Goal: Task Accomplishment & Management: Use online tool/utility

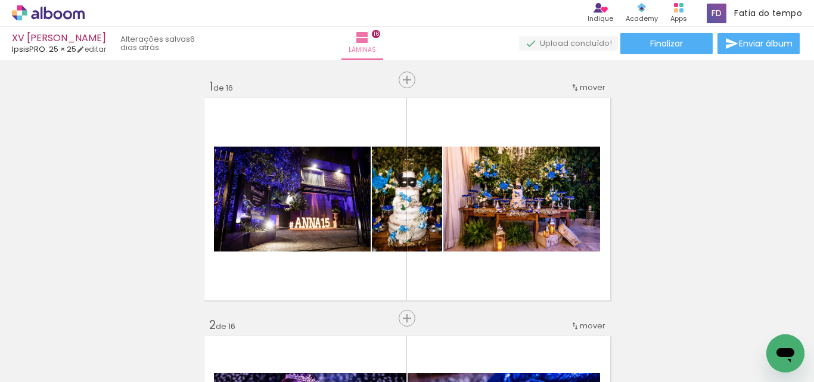
scroll to position [0, 2692]
click at [48, 20] on icon at bounding box center [48, 12] width 73 height 15
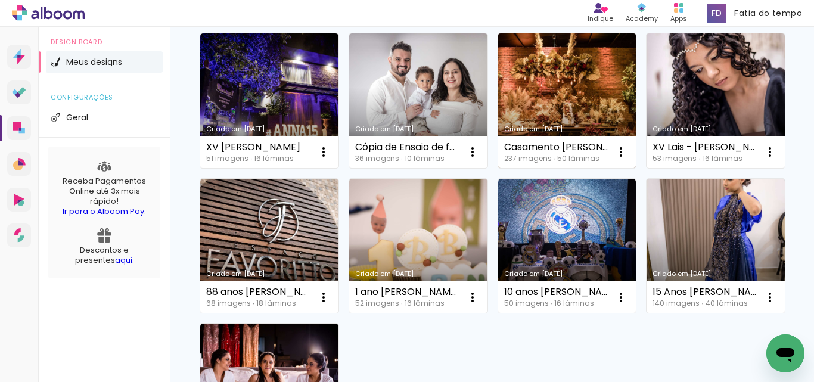
scroll to position [179, 0]
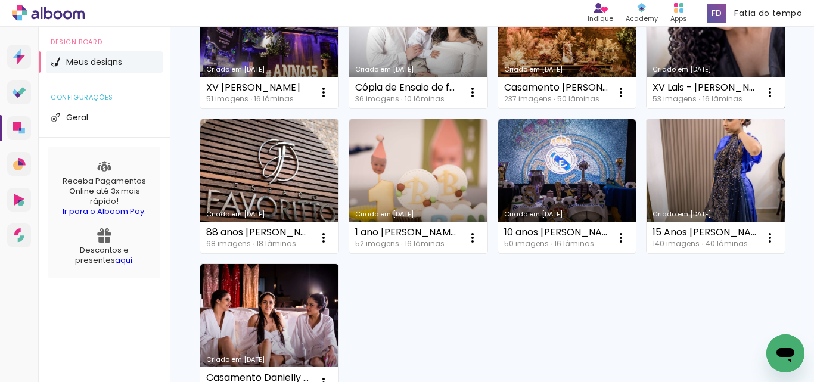
click at [647, 108] on link "Criado em [DATE]" at bounding box center [716, 41] width 138 height 135
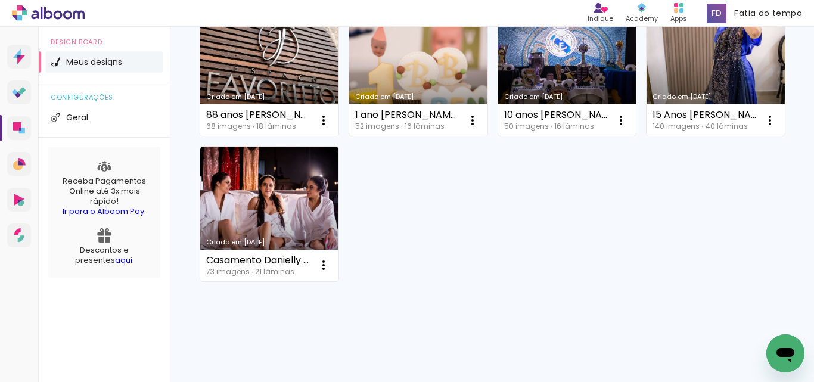
scroll to position [307, 0]
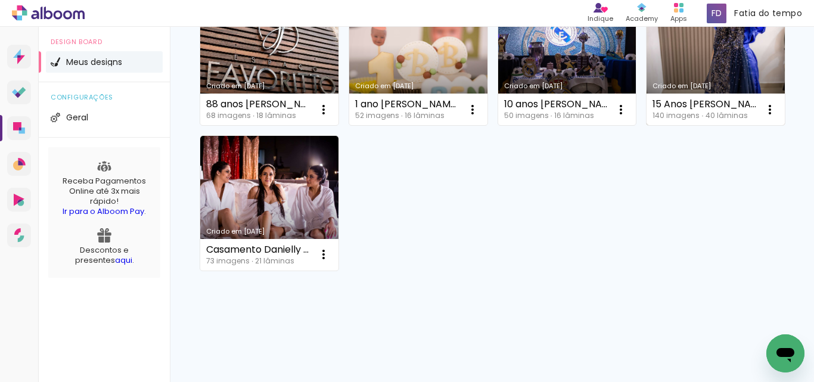
click at [647, 126] on link "Criado em [DATE]" at bounding box center [716, 58] width 138 height 135
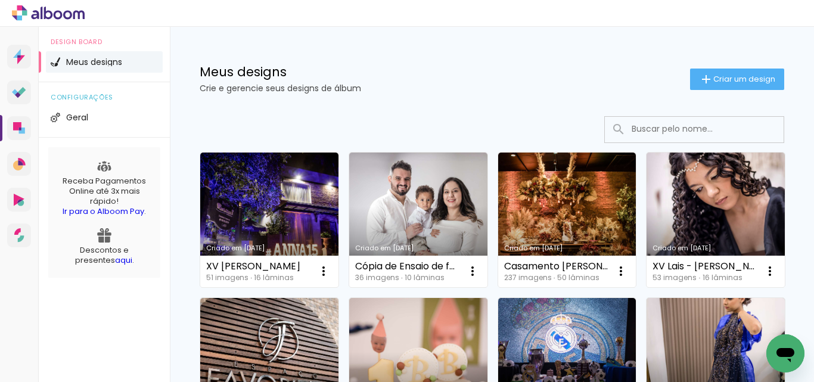
click at [434, 85] on p "Crie e gerencie seus designs de álbum" at bounding box center [445, 88] width 491 height 8
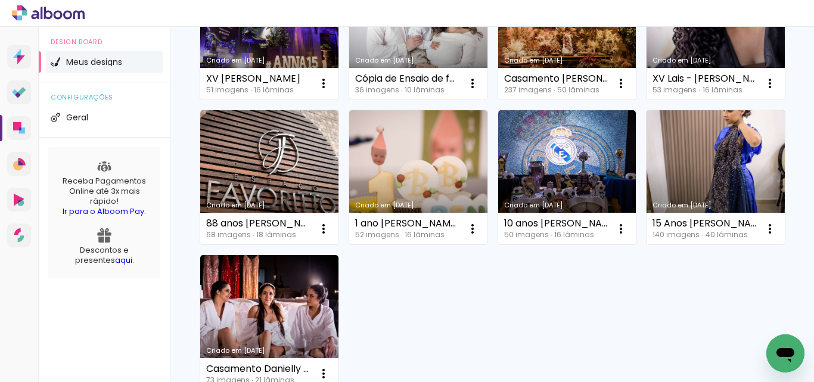
scroll to position [298, 0]
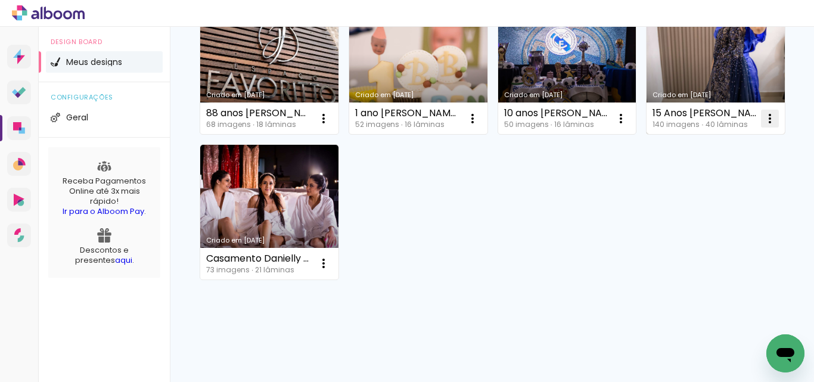
click at [763, 126] on iron-icon at bounding box center [770, 118] width 14 height 14
click at [445, 317] on span "Fazer uma cópia" at bounding box center [428, 315] width 70 height 8
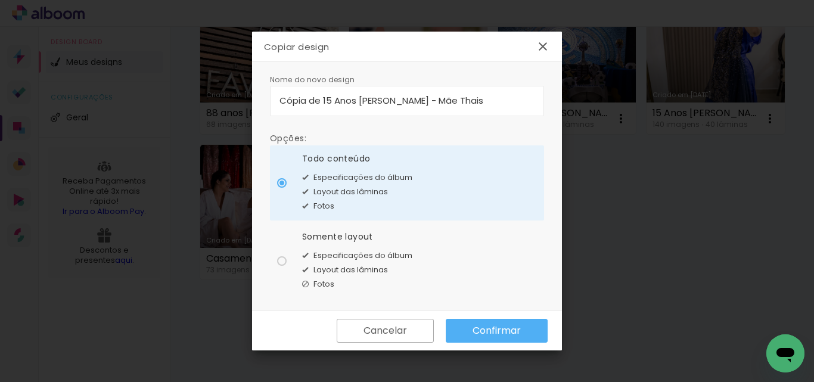
drag, startPoint x: 320, startPoint y: 103, endPoint x: 152, endPoint y: 100, distance: 168.1
click at [152, 100] on body "link( href="../../bower_components/polymer/polymer.html" rel="import" ) picture…" at bounding box center [407, 191] width 814 height 382
type input "Mini album 15 Anos [PERSON_NAME] - Mãe Thais"
type paper-input "Mini album 15 Anos [PERSON_NAME] - Mãe Thais"
click at [0, 0] on slot "Confirmar" at bounding box center [0, 0] width 0 height 0
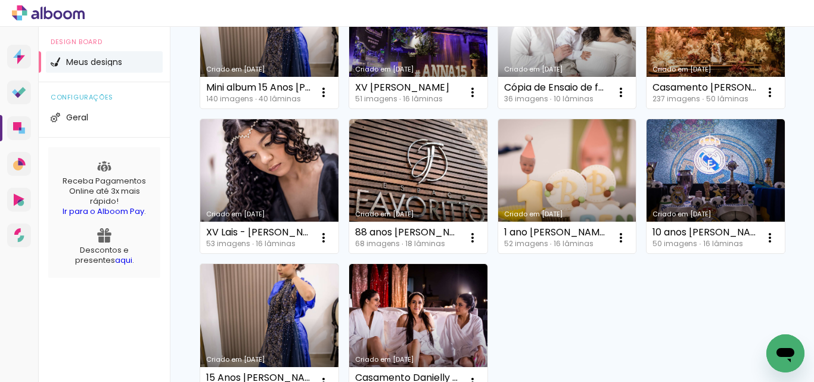
scroll to position [238, 0]
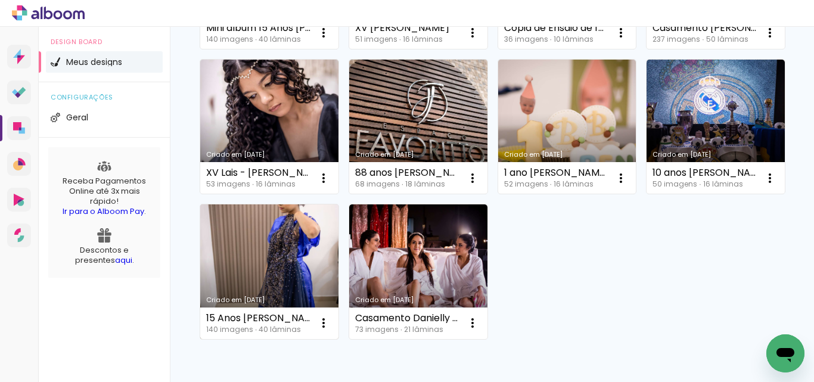
click at [339, 280] on link "Criado em [DATE]" at bounding box center [269, 271] width 138 height 135
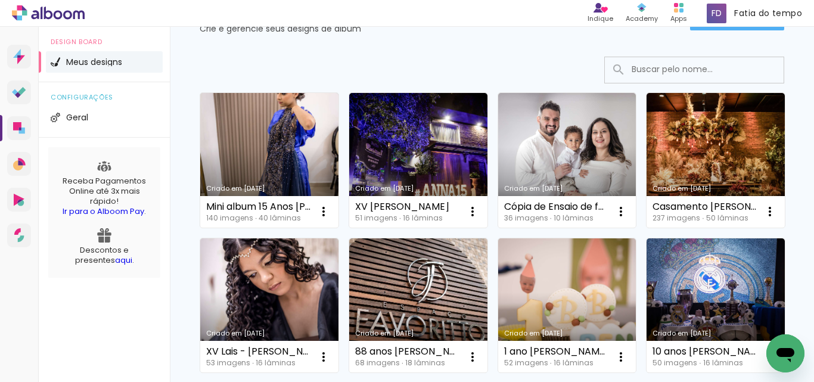
scroll to position [119, 0]
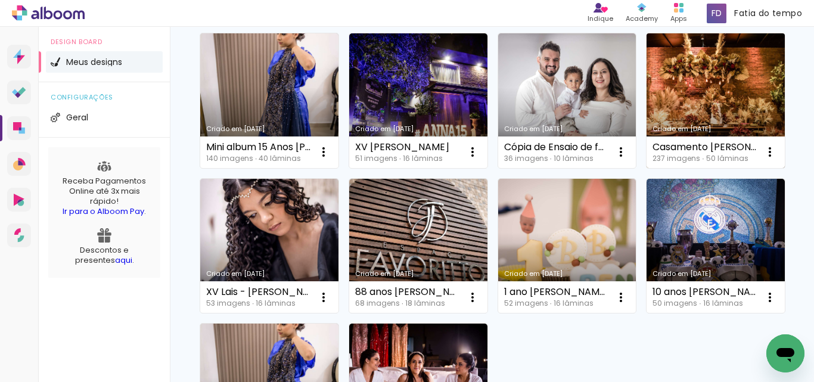
click at [647, 168] on link "Criado em [DATE]" at bounding box center [716, 100] width 138 height 135
